Goal: Transaction & Acquisition: Purchase product/service

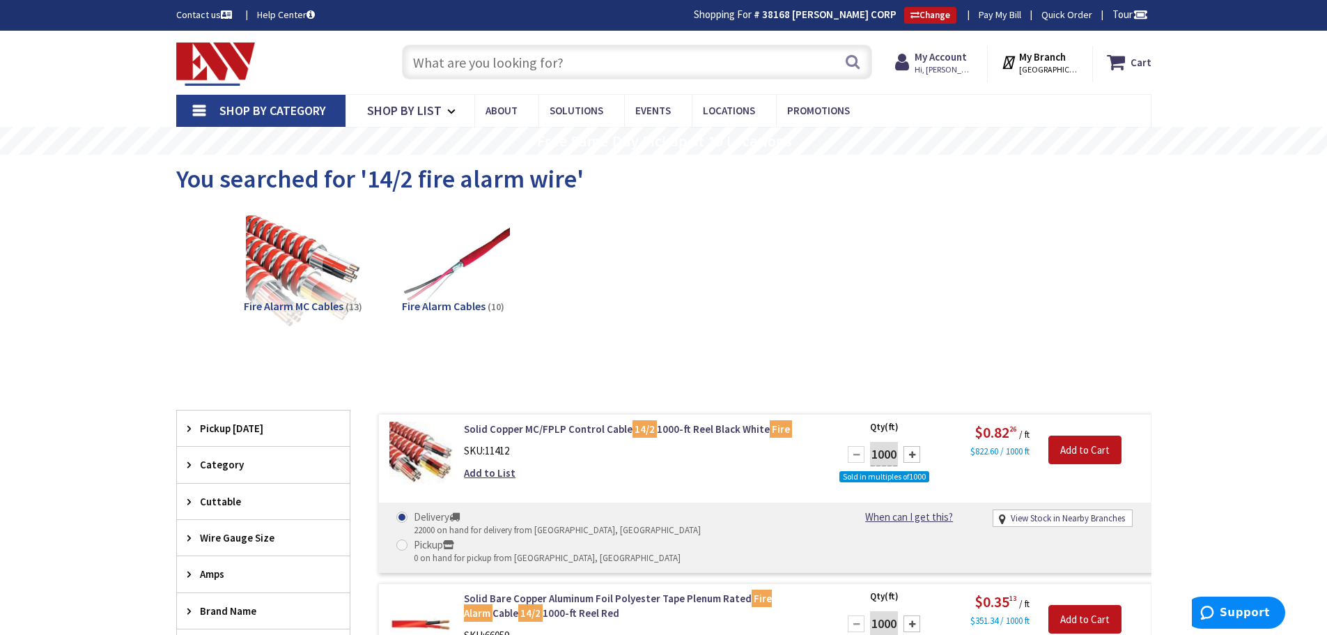
click at [531, 52] on input "text" at bounding box center [637, 62] width 470 height 35
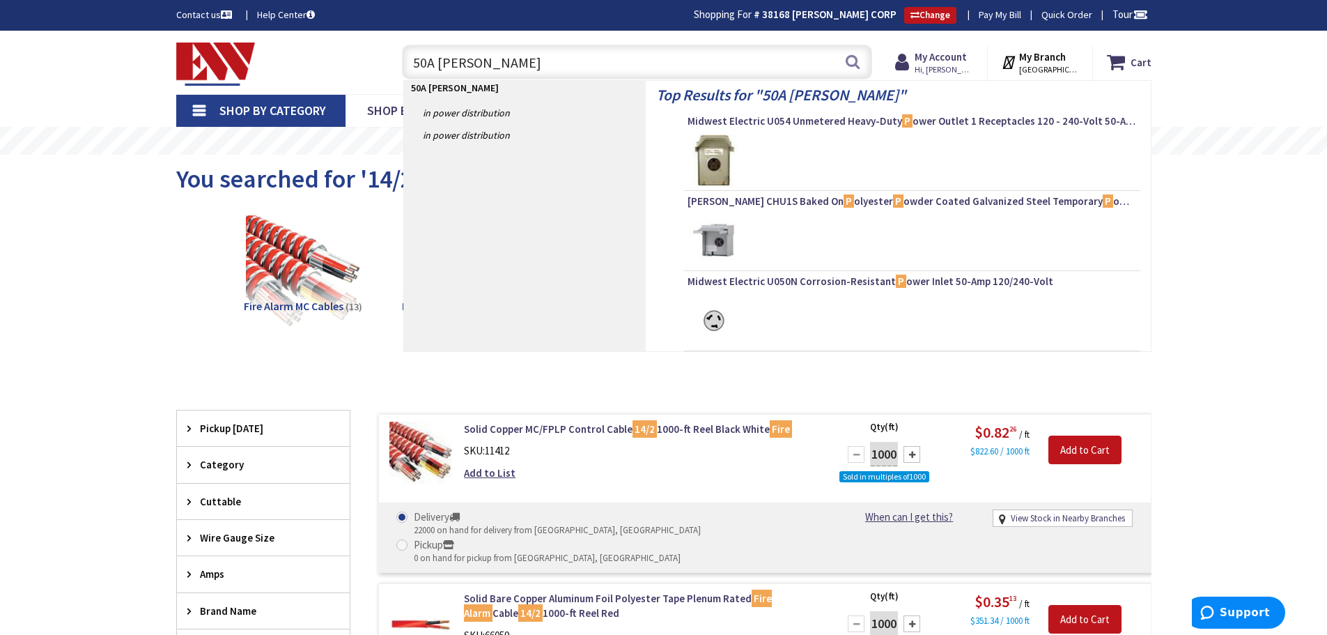
type input "50A rv power"
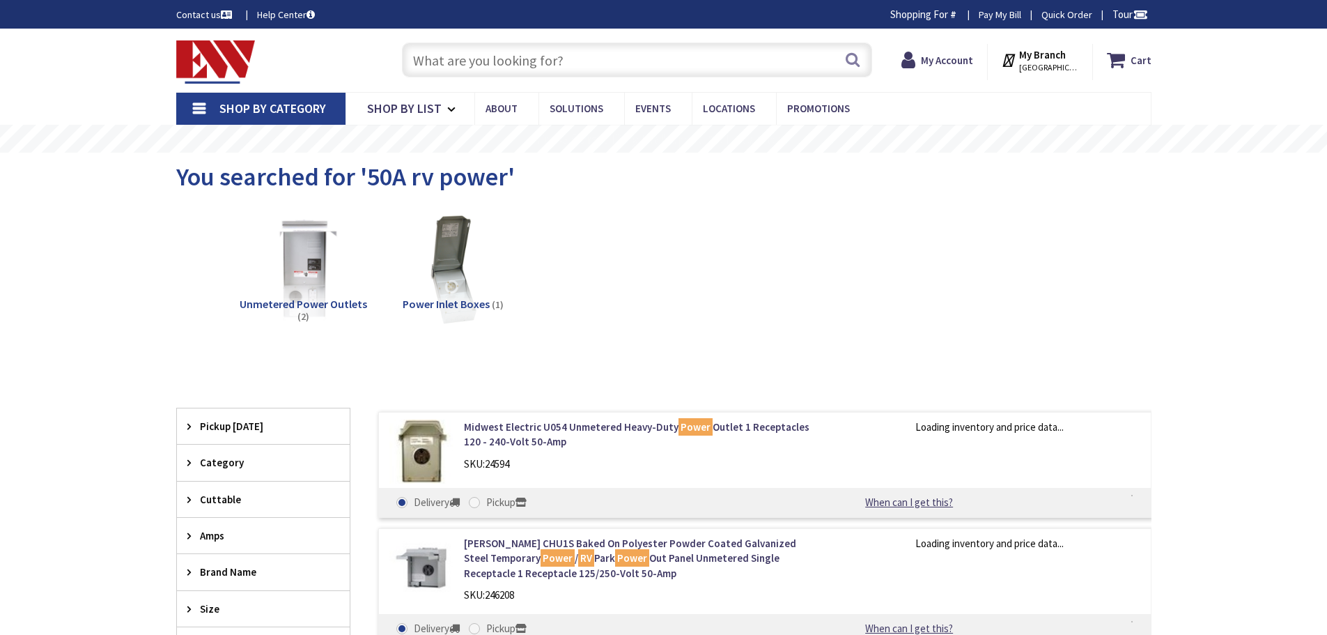
type input "[GEOGRAPHIC_DATA], [GEOGRAPHIC_DATA]"
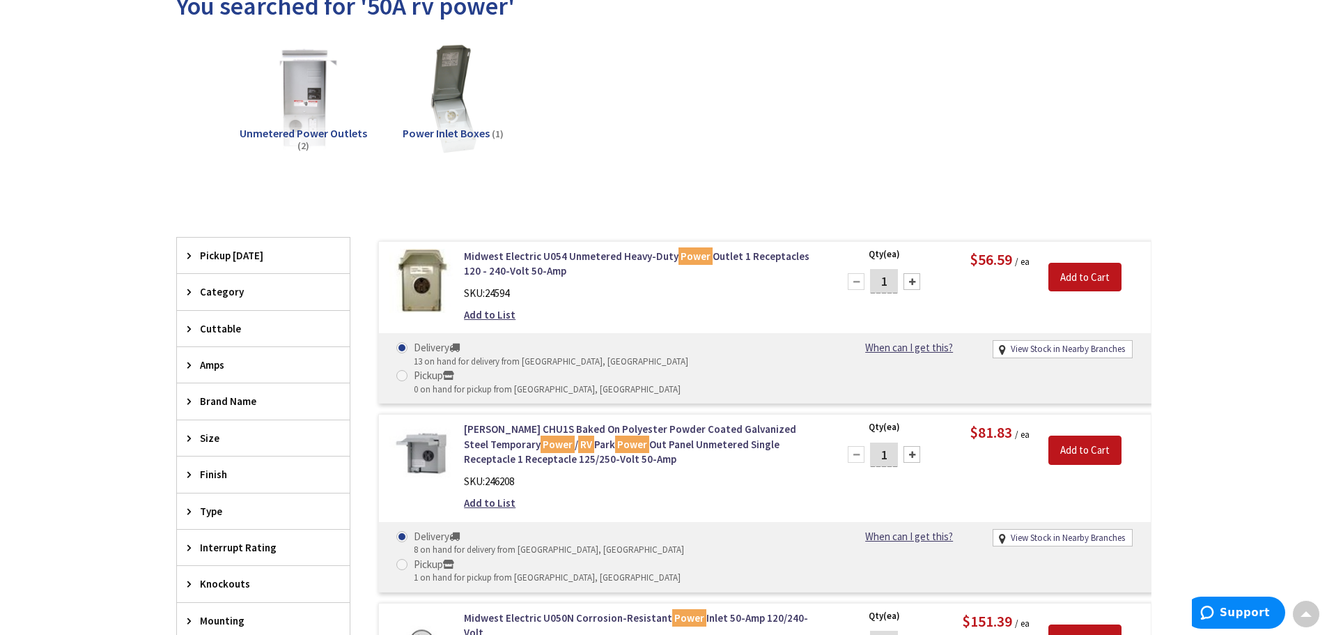
scroll to position [139, 0]
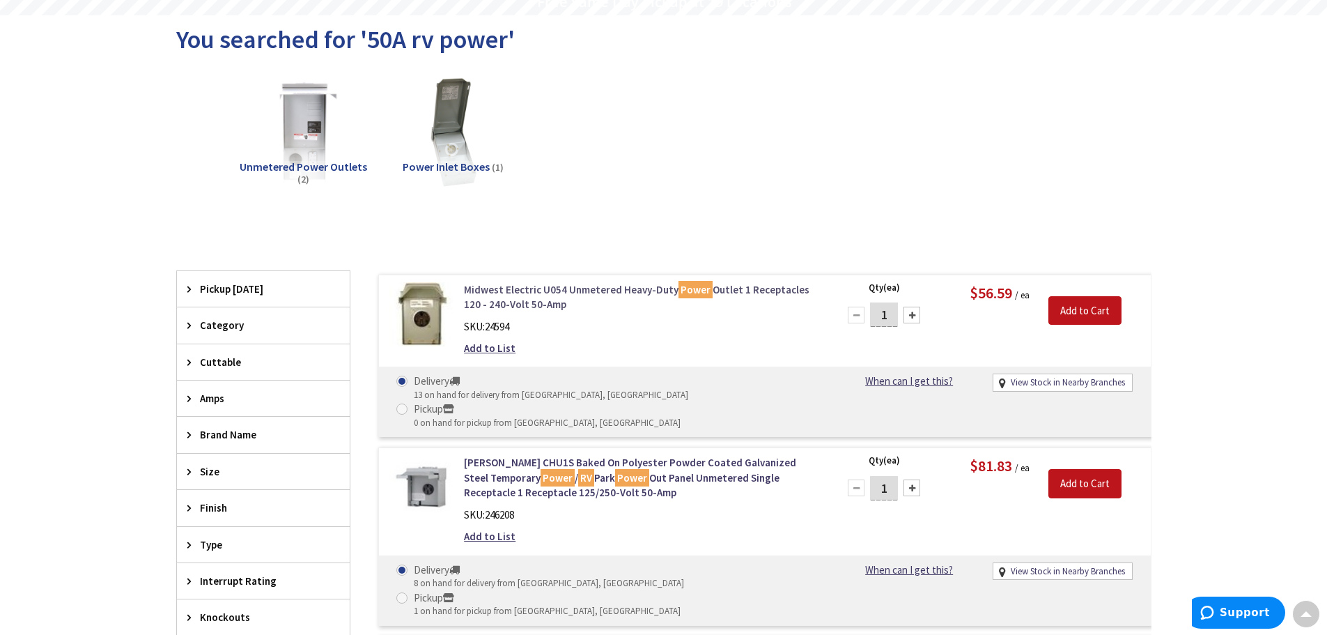
click at [550, 287] on link "Midwest Electric U054 Unmetered Heavy-Duty Power Outlet 1 Receptacles 120 - 240…" at bounding box center [641, 297] width 355 height 30
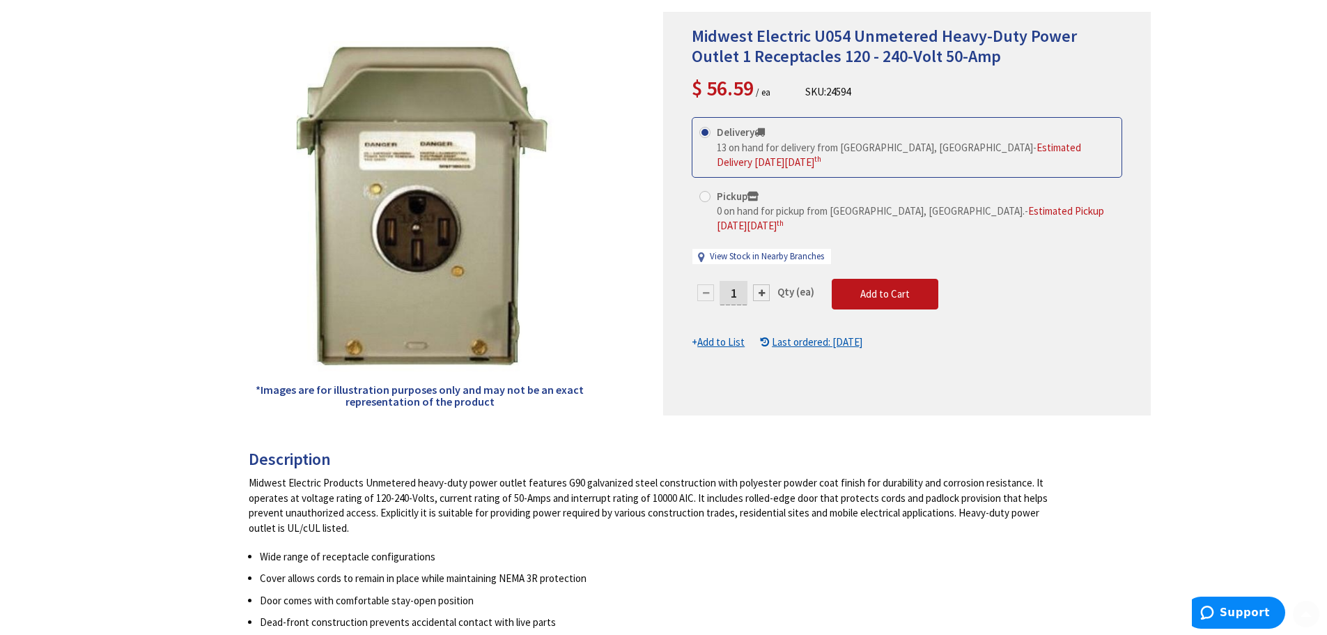
scroll to position [209, 0]
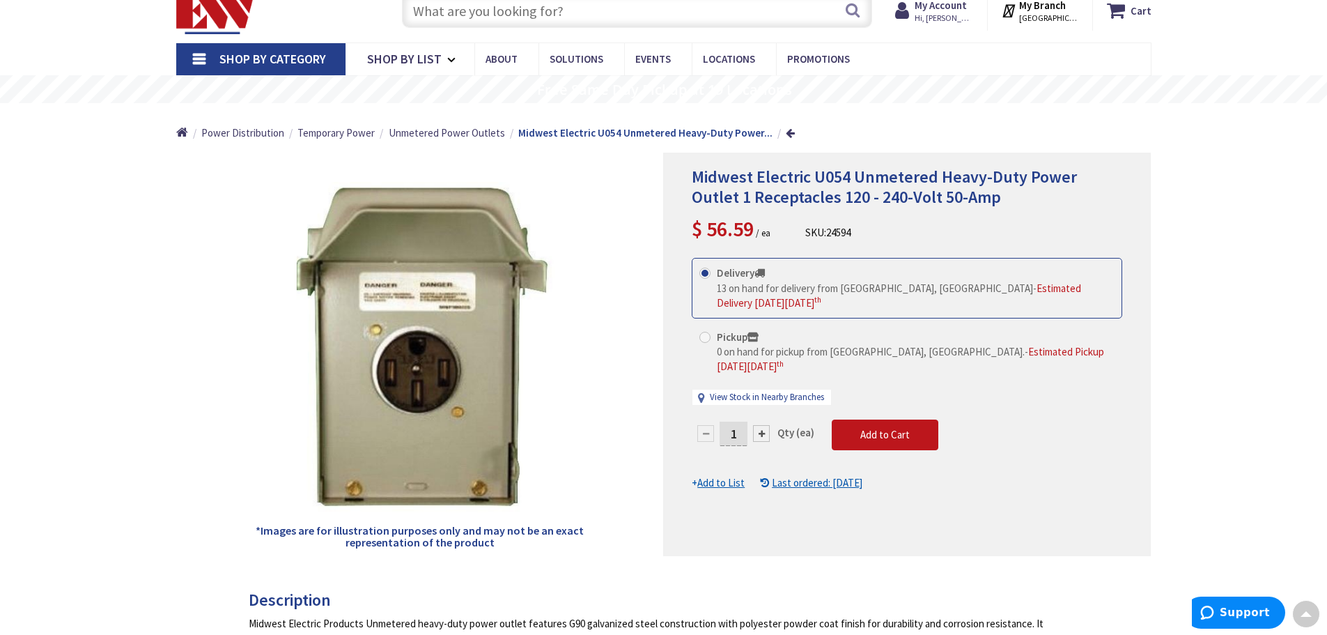
scroll to position [0, 0]
